Goal: Find specific page/section: Find specific page/section

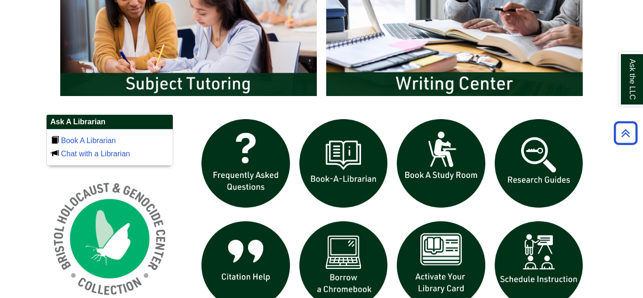
scroll to position [561, 0]
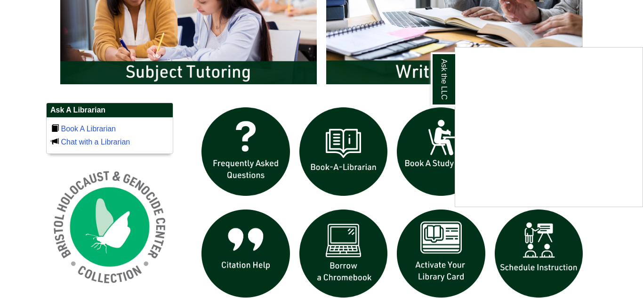
click at [437, 239] on div "Ask the LLC" at bounding box center [321, 149] width 643 height 298
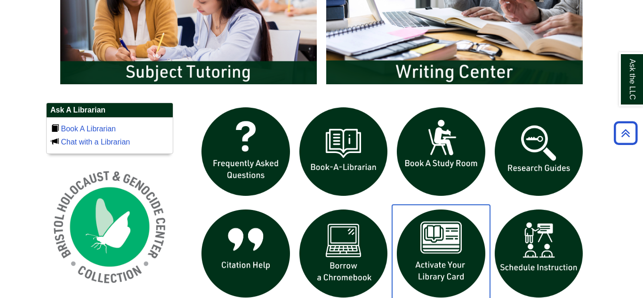
click at [437, 239] on img "slideshow" at bounding box center [441, 254] width 98 height 98
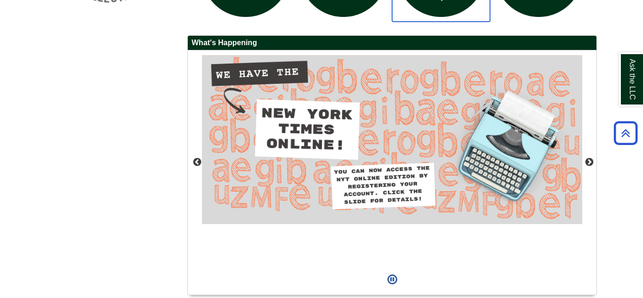
scroll to position [845, 0]
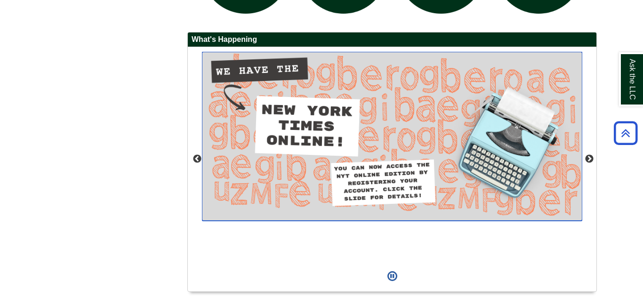
click at [370, 134] on img "slideshow" at bounding box center [392, 136] width 380 height 169
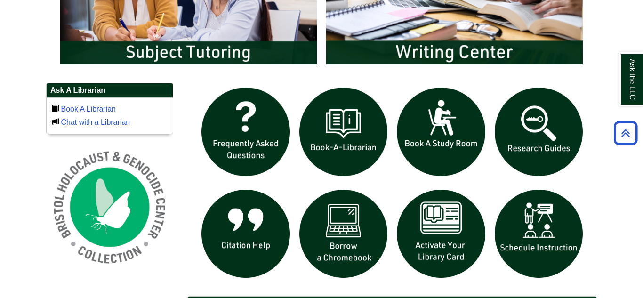
scroll to position [579, 0]
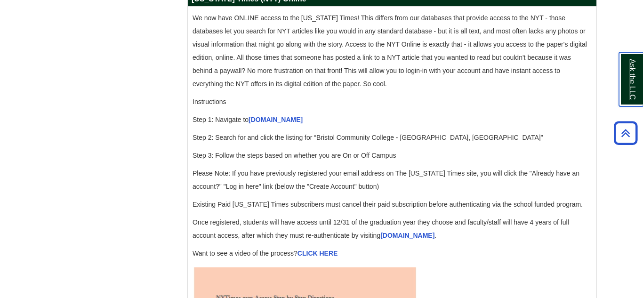
scroll to position [942, 0]
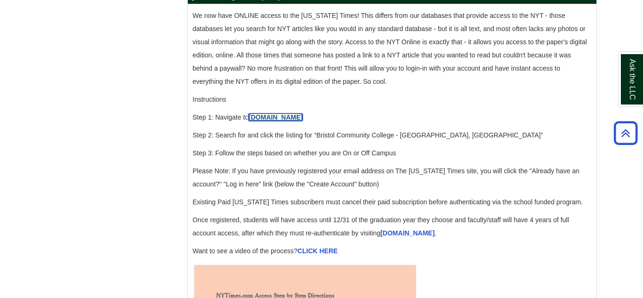
click at [272, 121] on link "[DOMAIN_NAME]" at bounding box center [275, 117] width 54 height 8
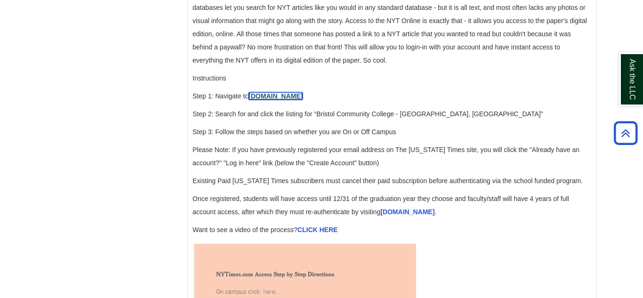
scroll to position [964, 0]
